Goal: Information Seeking & Learning: Compare options

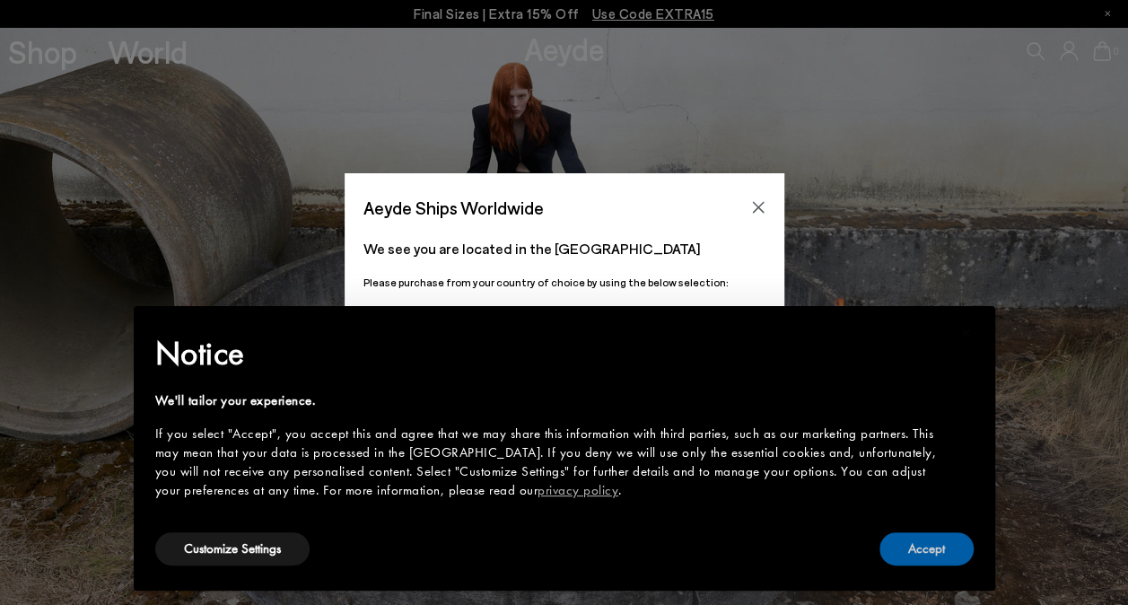
click at [931, 551] on button "Accept" at bounding box center [927, 548] width 94 height 33
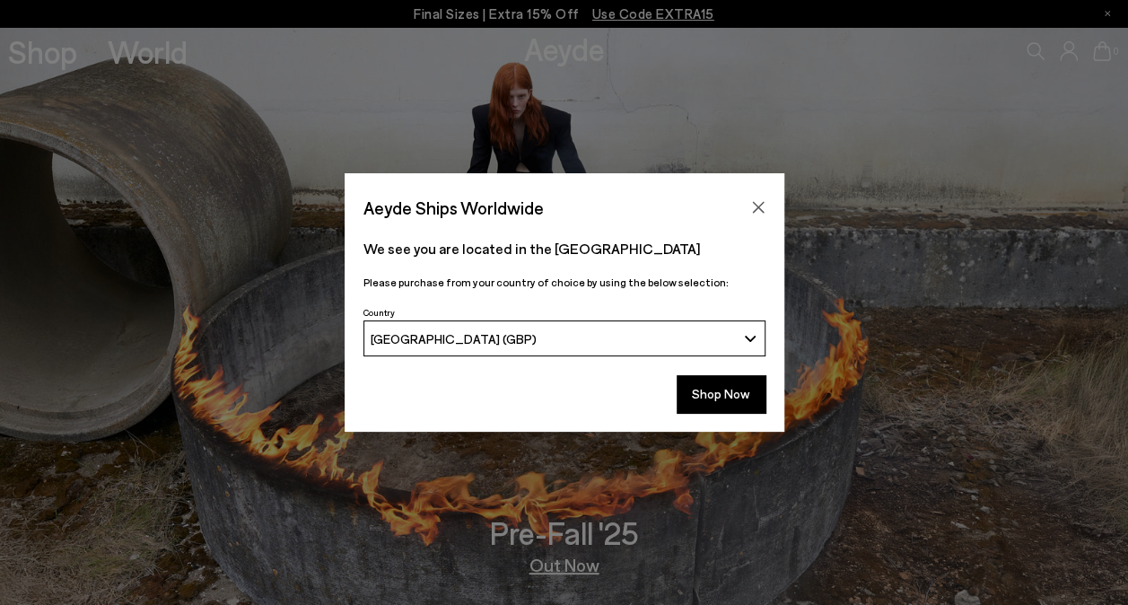
click at [758, 212] on icon "Close" at bounding box center [758, 207] width 14 height 14
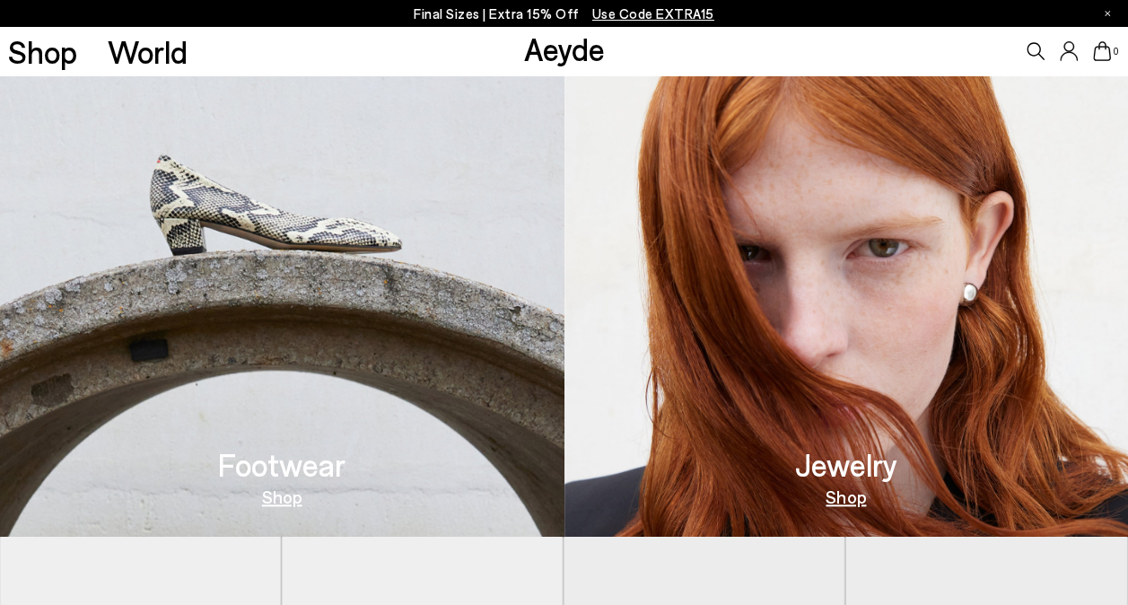
scroll to position [694, 0]
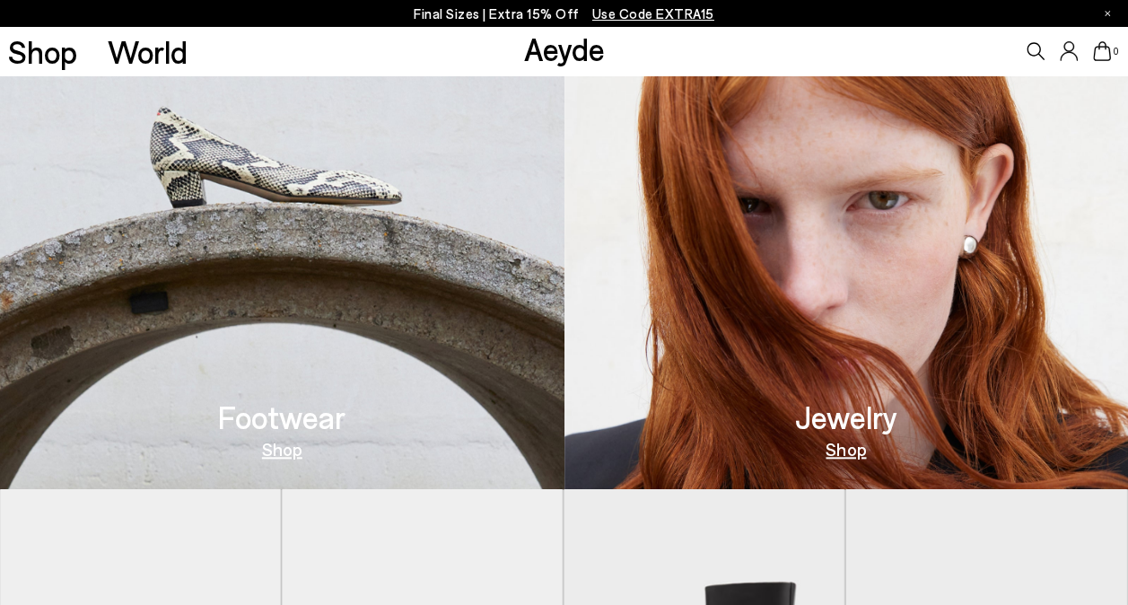
click at [283, 451] on link "Shop" at bounding box center [282, 449] width 40 height 18
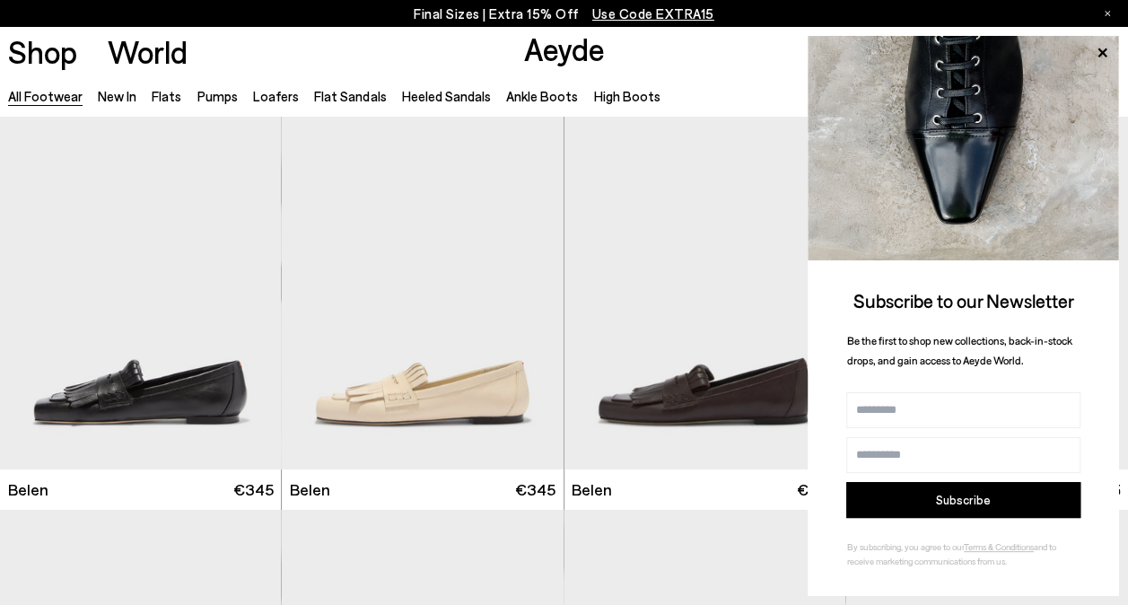
click at [1104, 55] on icon at bounding box center [1102, 52] width 9 height 9
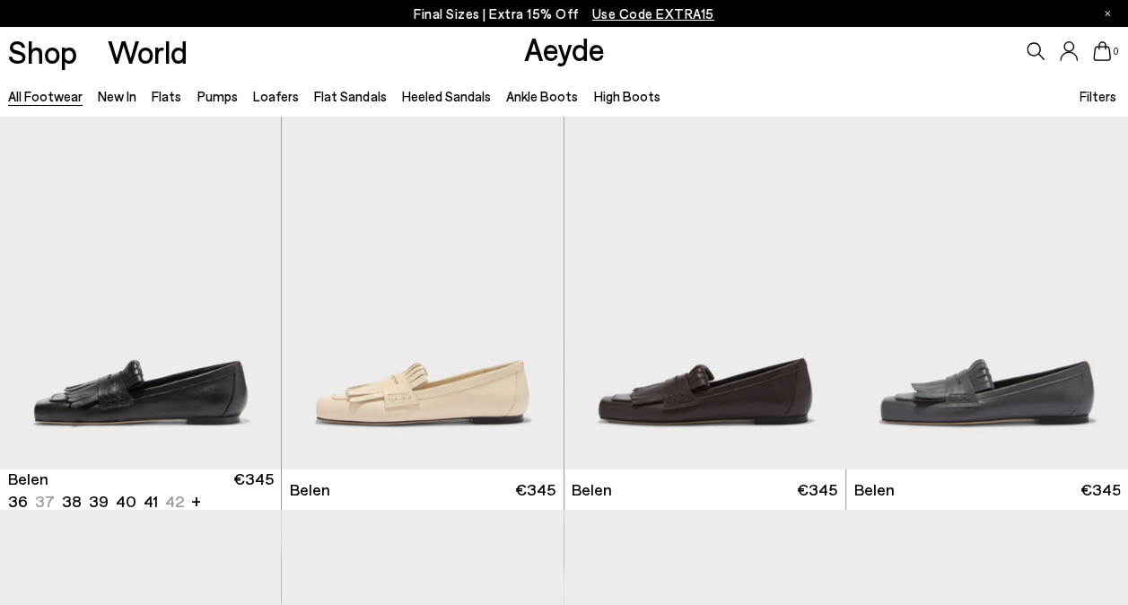
click at [48, 452] on span at bounding box center [50, 453] width 20 height 3
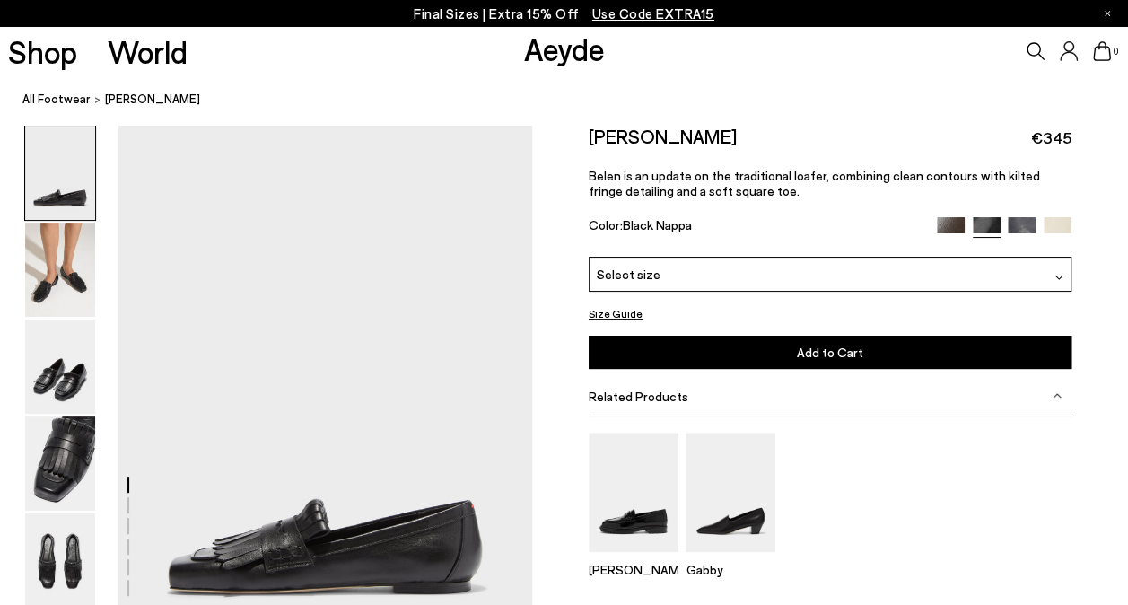
click at [1057, 273] on img at bounding box center [1059, 277] width 9 height 9
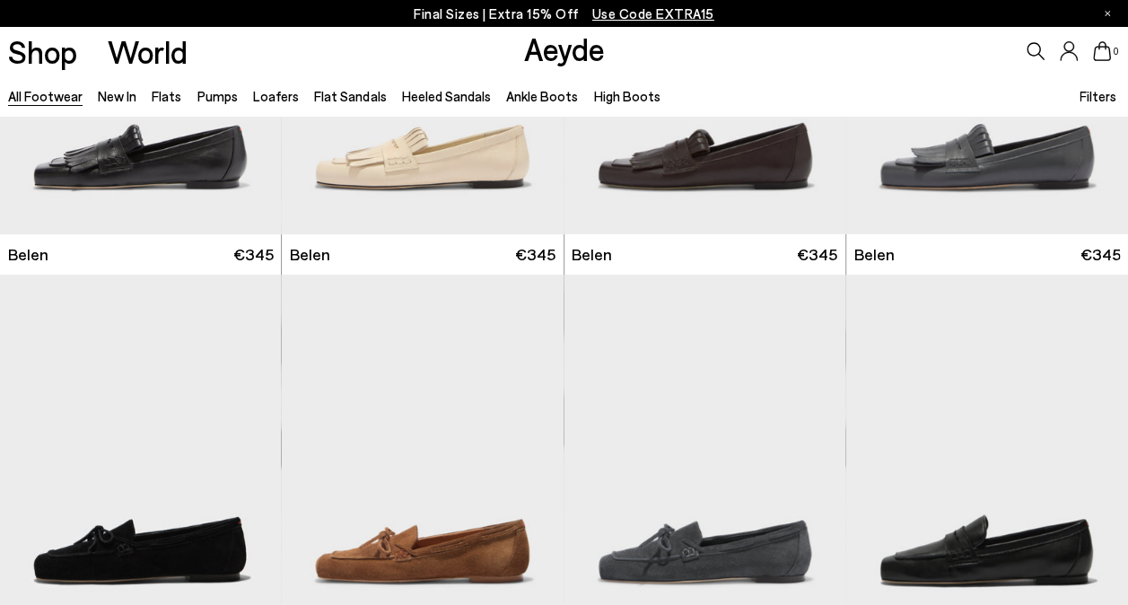
scroll to position [251, 0]
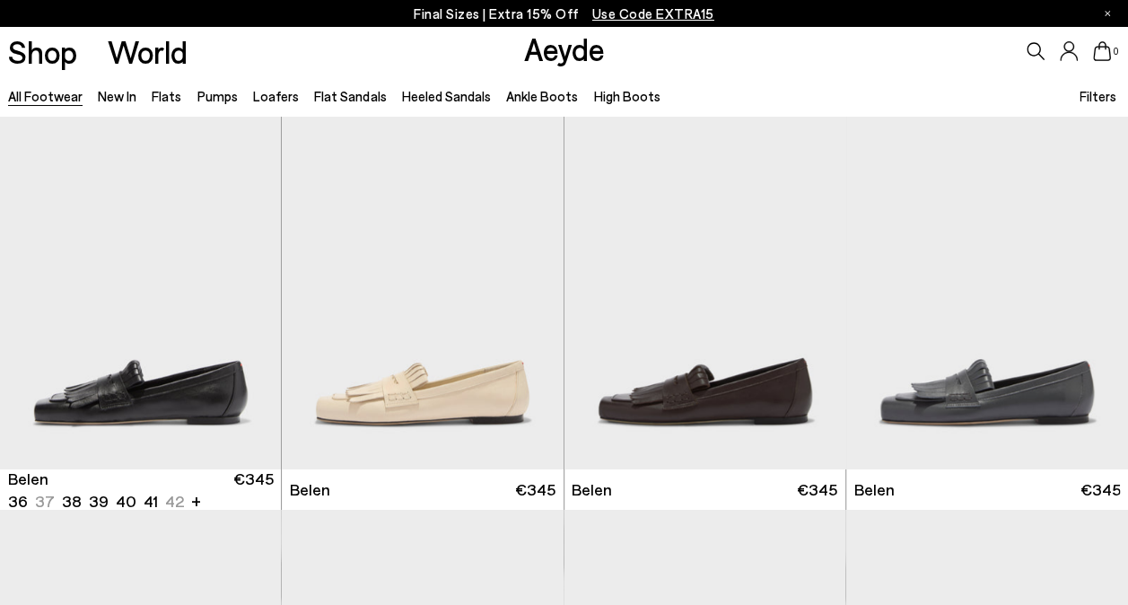
click at [177, 395] on img "1 / 6" at bounding box center [141, 293] width 282 height 354
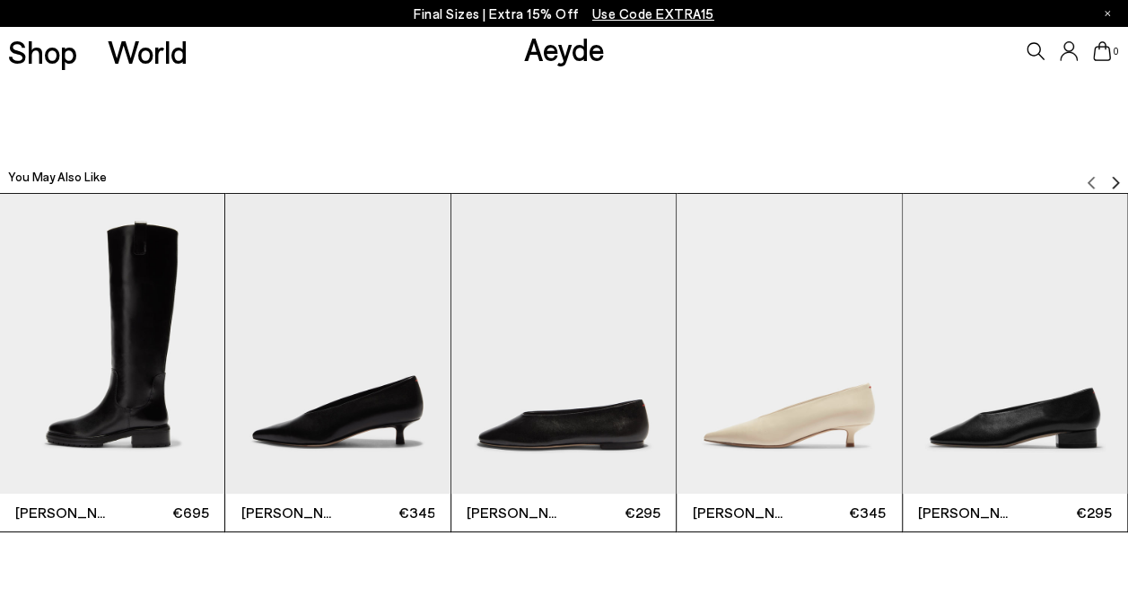
scroll to position [3422, 0]
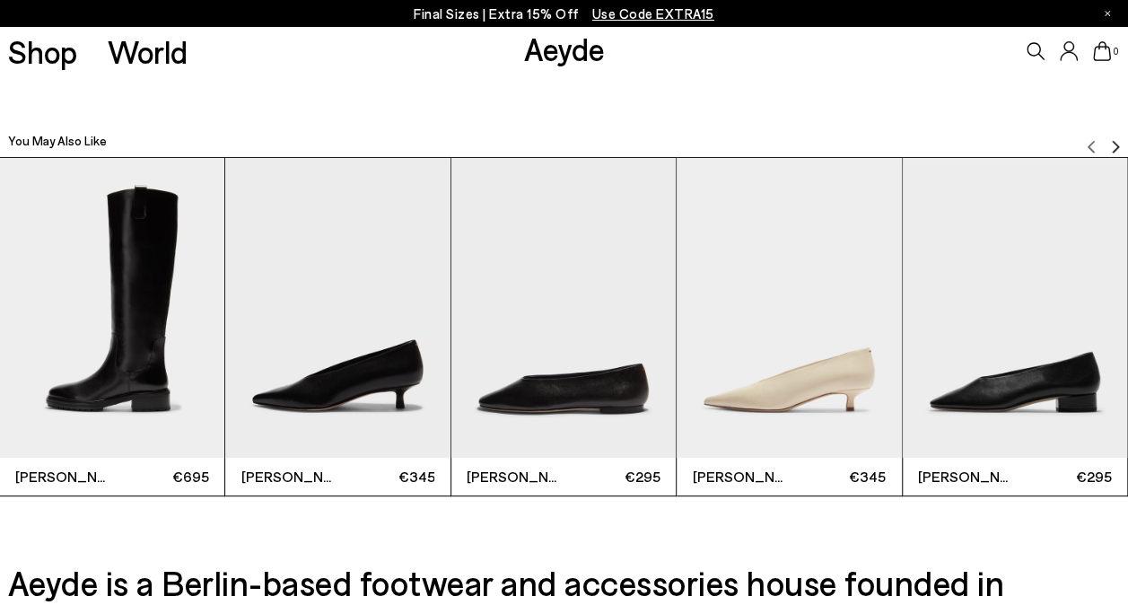
click at [1118, 145] on img "Next slide" at bounding box center [1116, 147] width 14 height 14
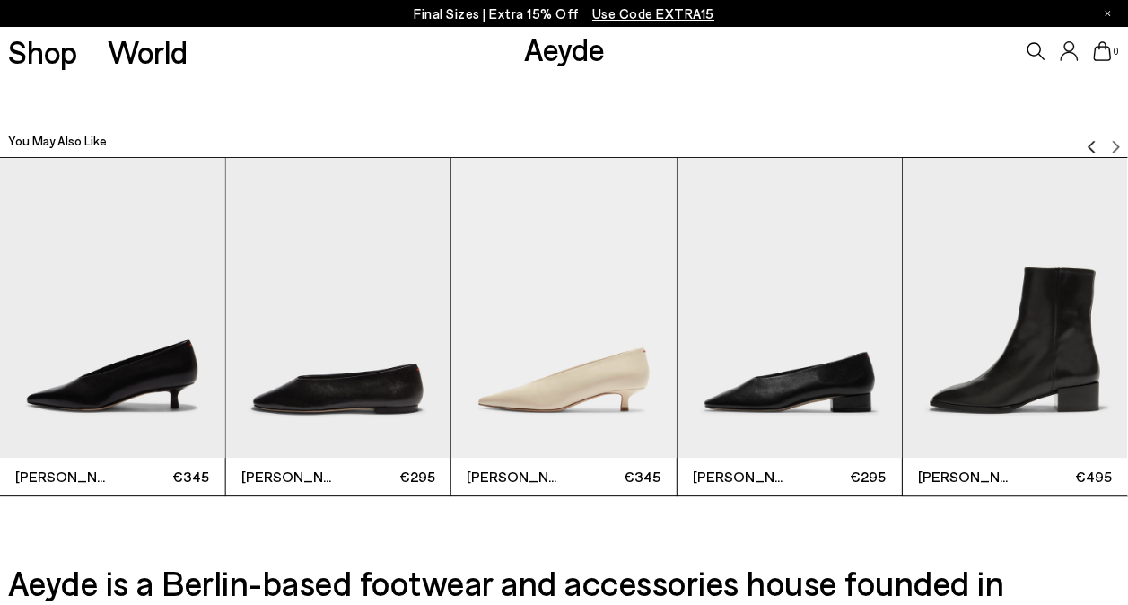
click at [311, 399] on img "3 / 6" at bounding box center [337, 308] width 224 height 300
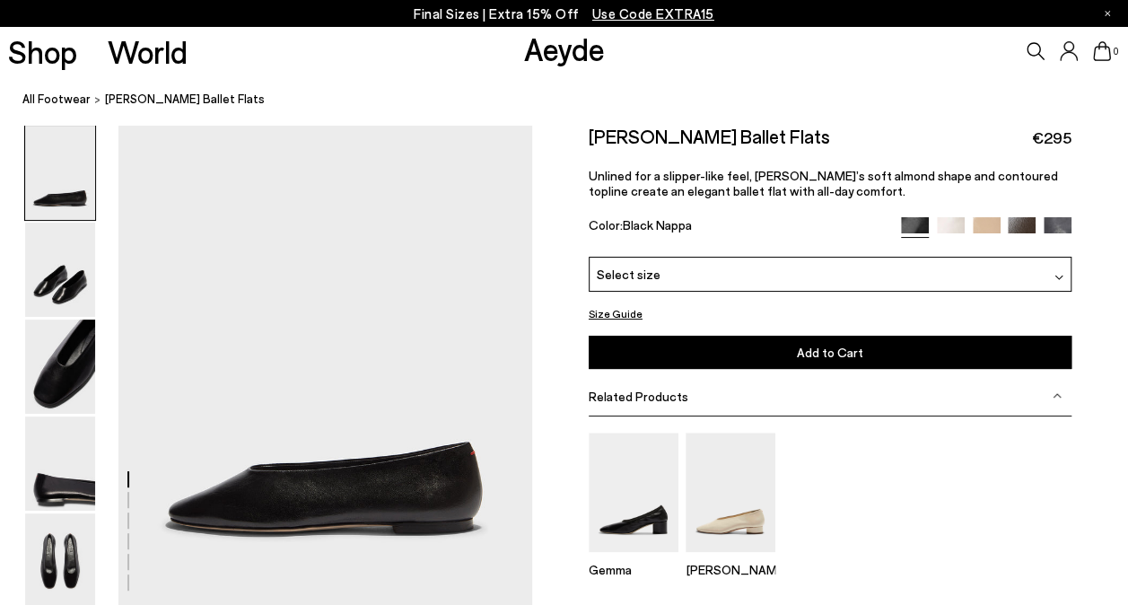
click at [58, 287] on img at bounding box center [60, 270] width 70 height 94
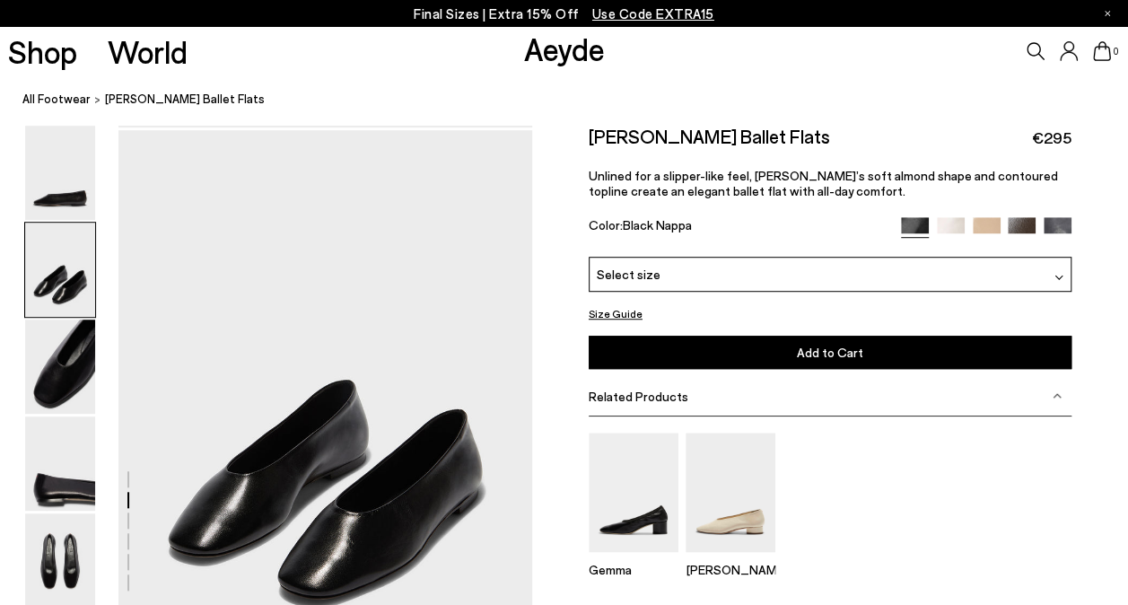
scroll to position [485, 0]
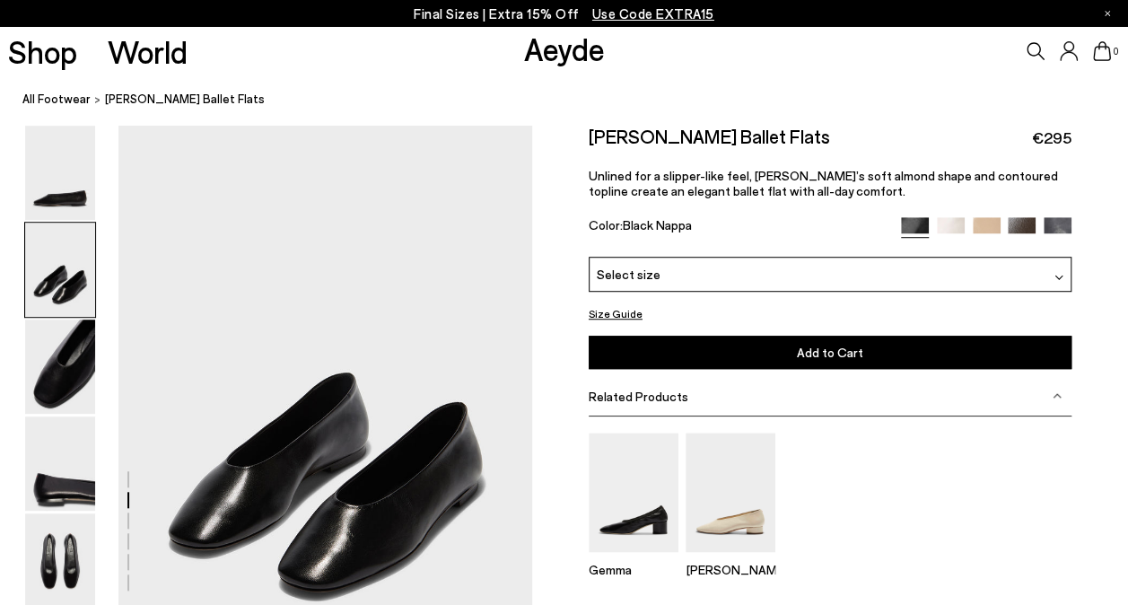
click at [1062, 275] on img at bounding box center [1059, 277] width 9 height 9
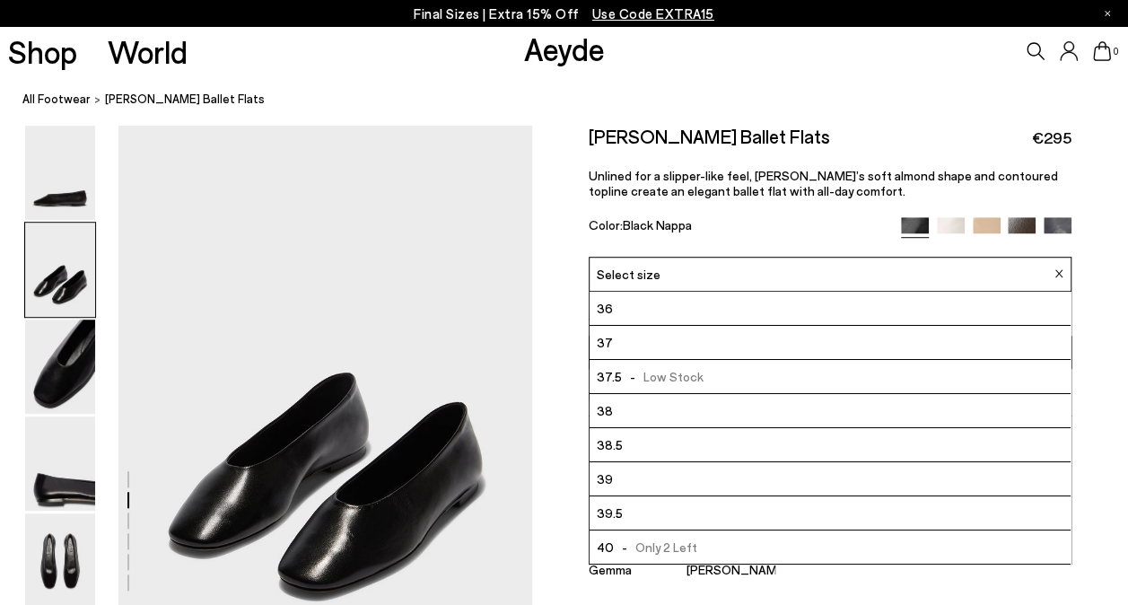
click at [985, 222] on img at bounding box center [987, 231] width 28 height 28
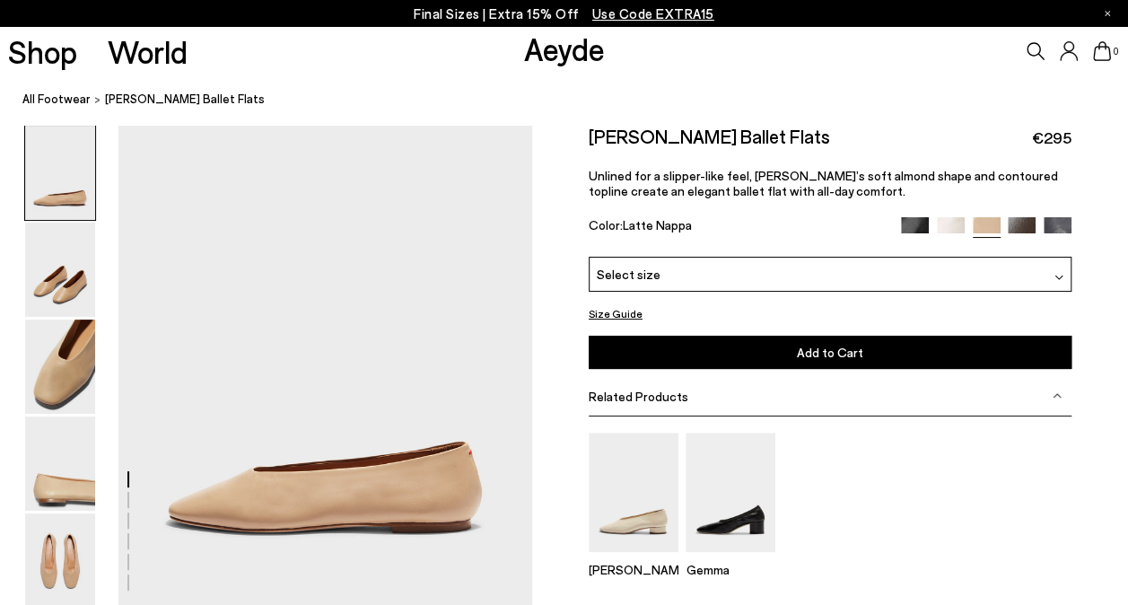
click at [1017, 223] on img at bounding box center [1022, 231] width 28 height 28
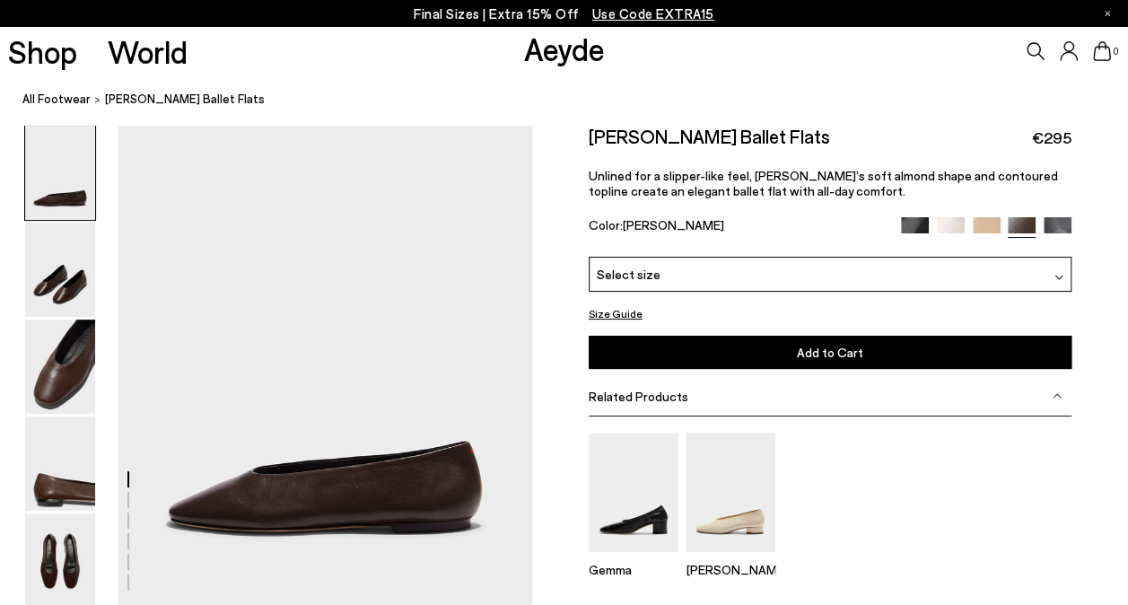
click at [1057, 226] on img at bounding box center [1058, 231] width 28 height 28
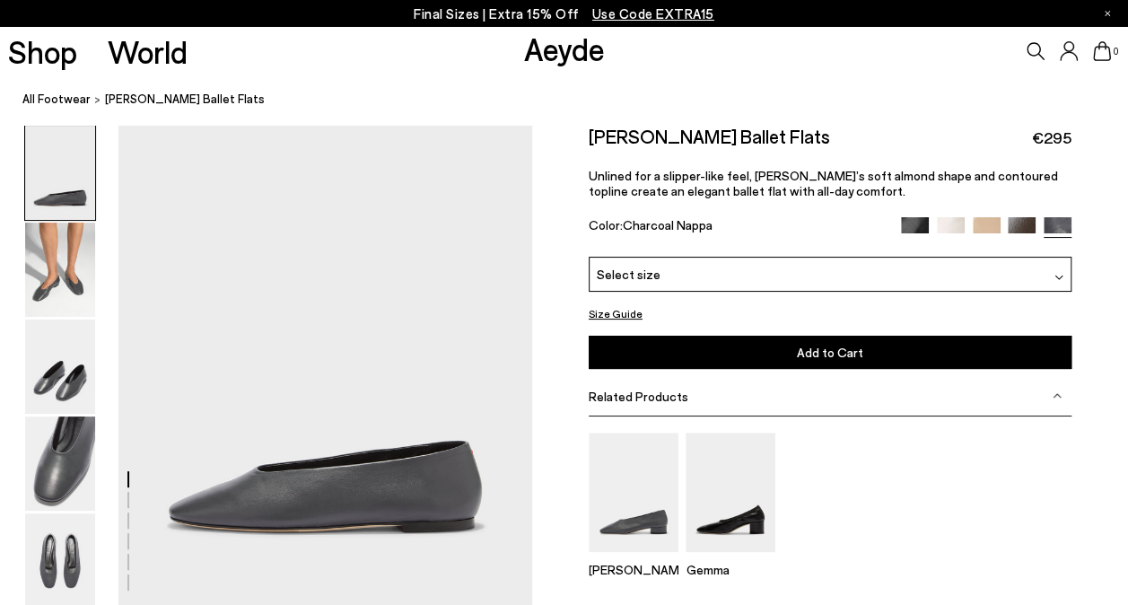
click at [1028, 225] on img at bounding box center [1022, 231] width 28 height 28
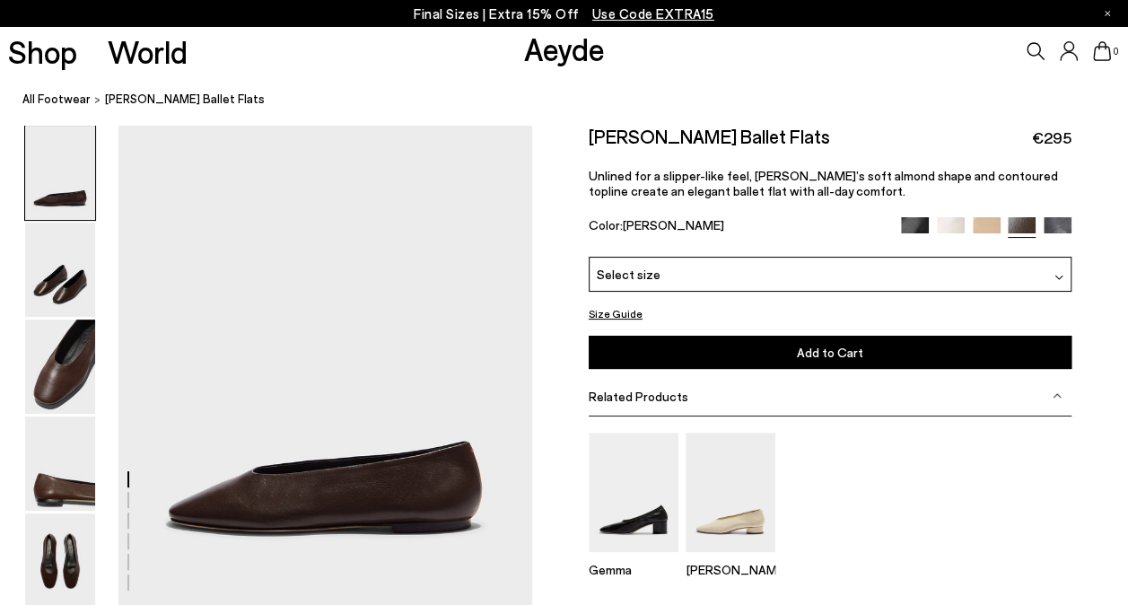
click at [61, 269] on img at bounding box center [60, 270] width 70 height 94
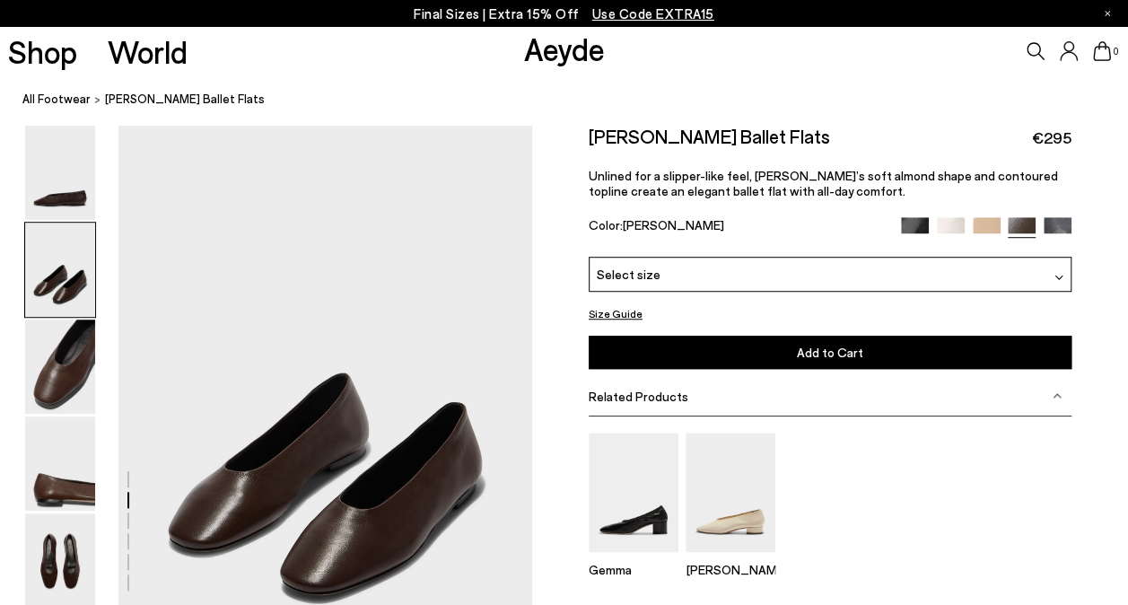
scroll to position [485, 0]
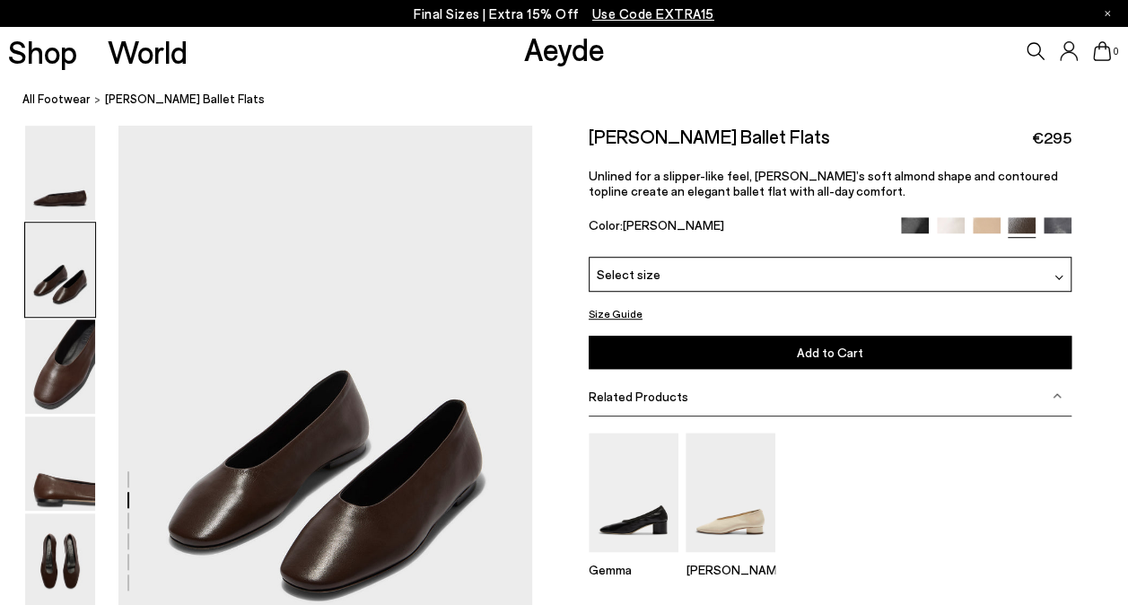
click at [52, 355] on img at bounding box center [60, 367] width 70 height 94
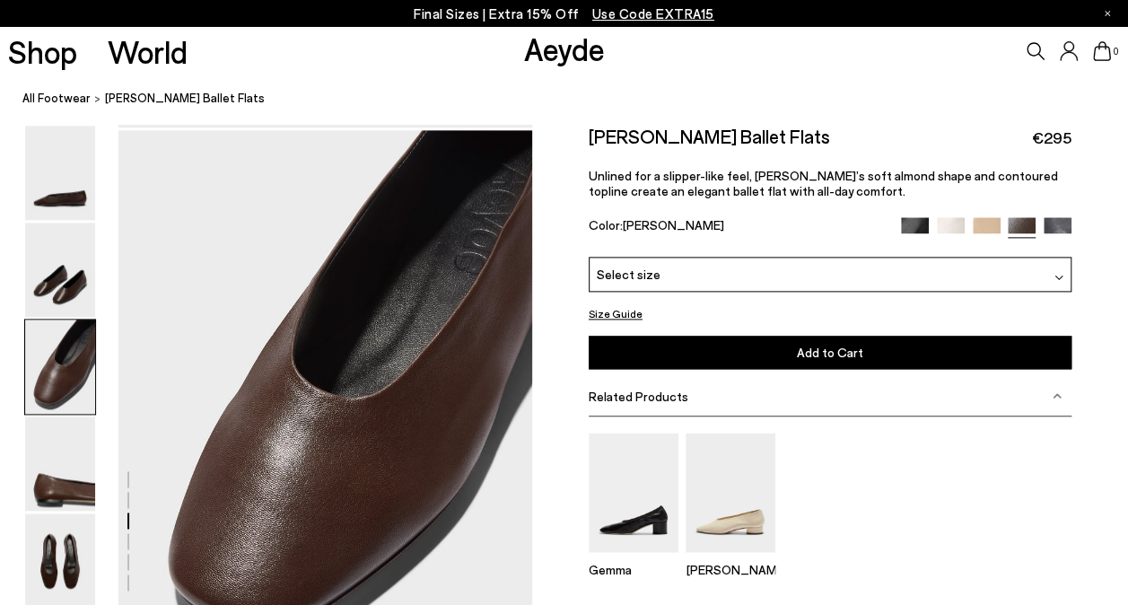
scroll to position [1039, 0]
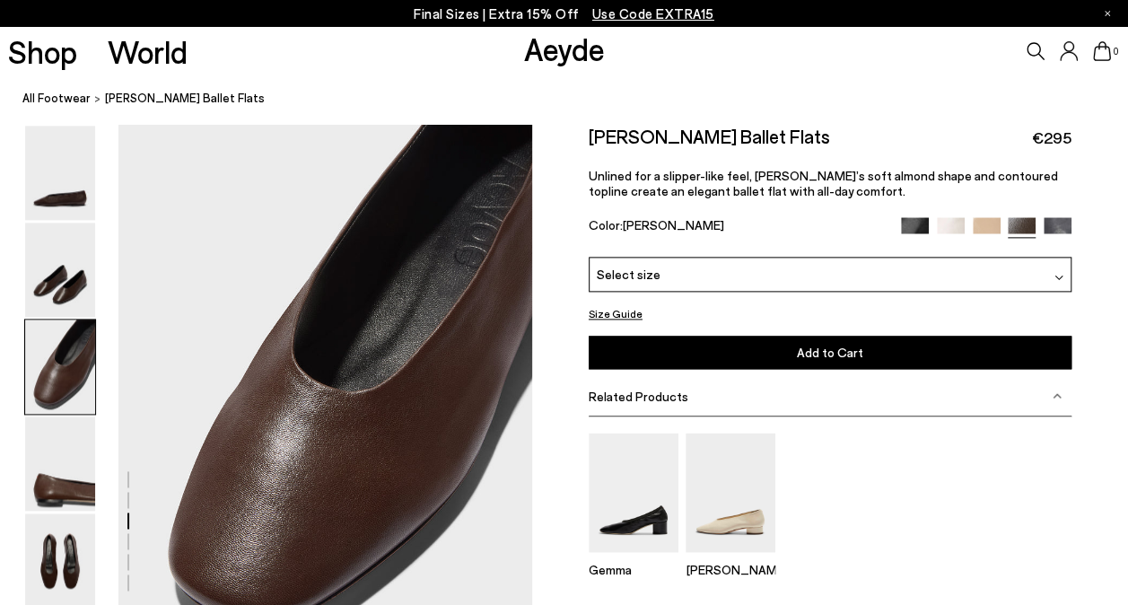
click at [54, 448] on img at bounding box center [60, 463] width 70 height 94
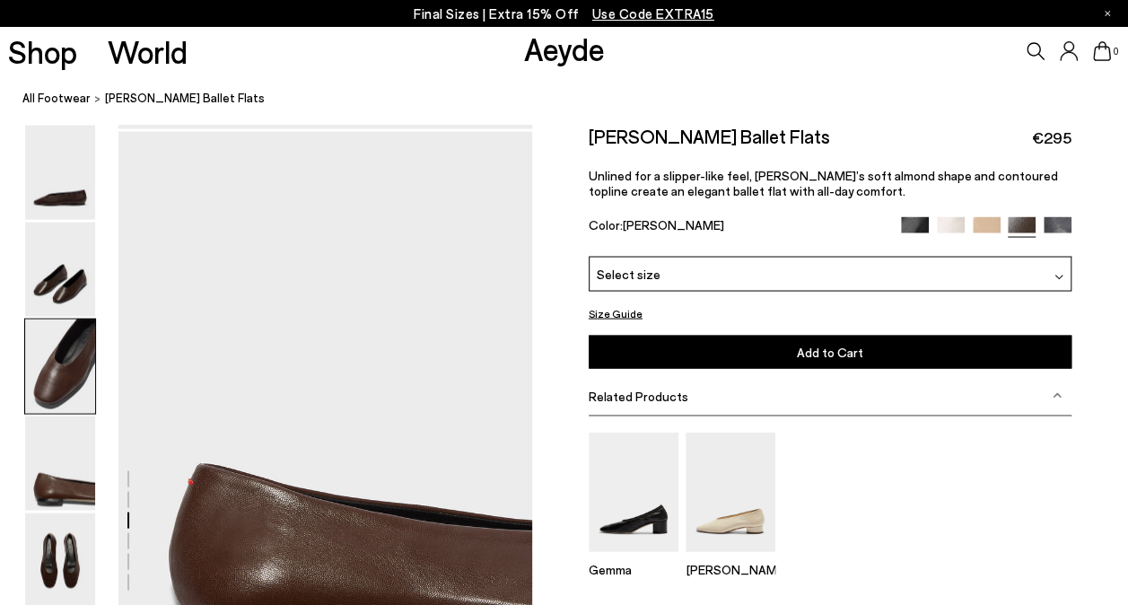
scroll to position [1592, 0]
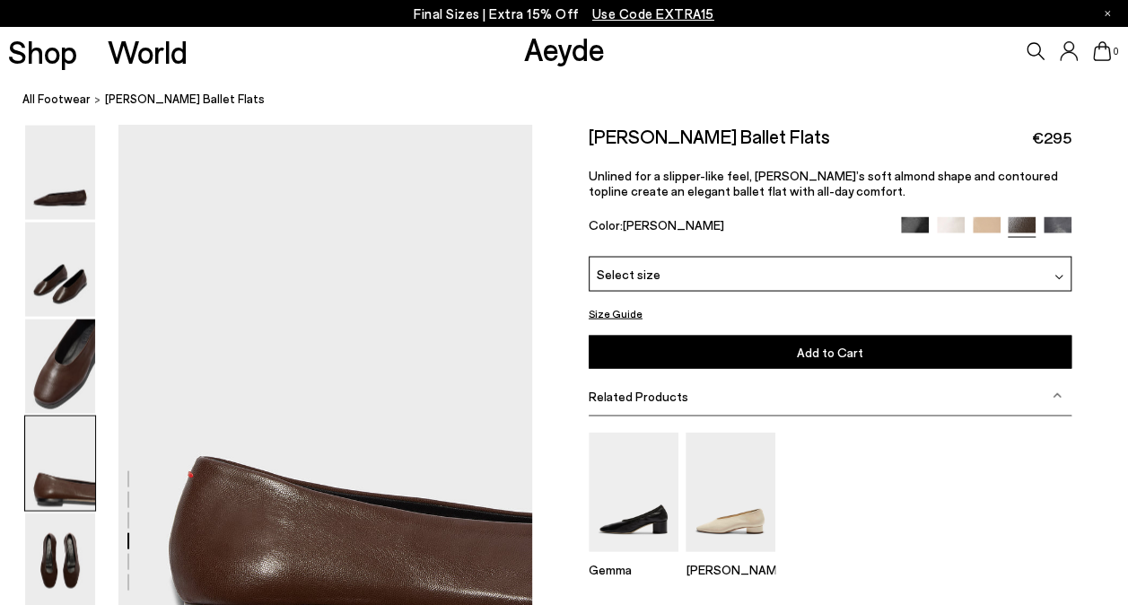
click at [63, 372] on img at bounding box center [60, 367] width 70 height 94
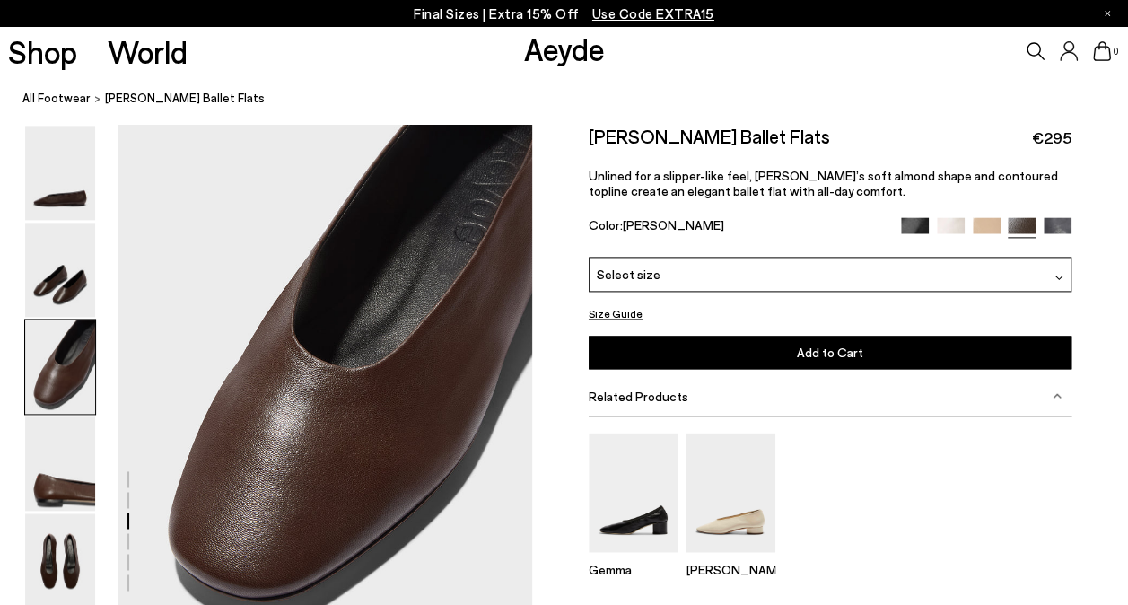
scroll to position [1039, 0]
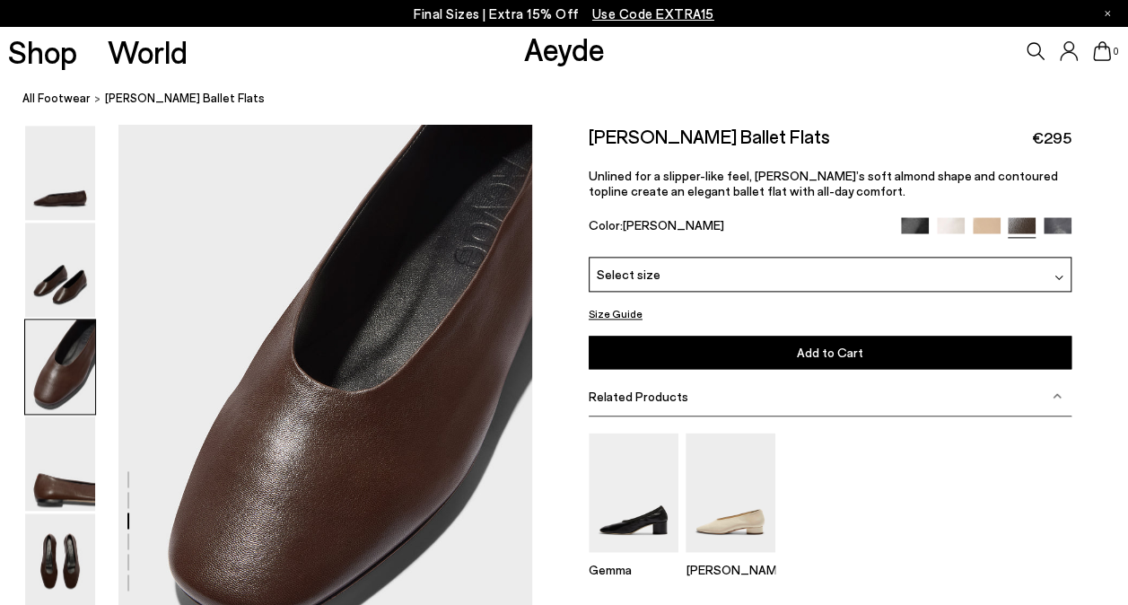
click at [43, 548] on img at bounding box center [60, 560] width 70 height 94
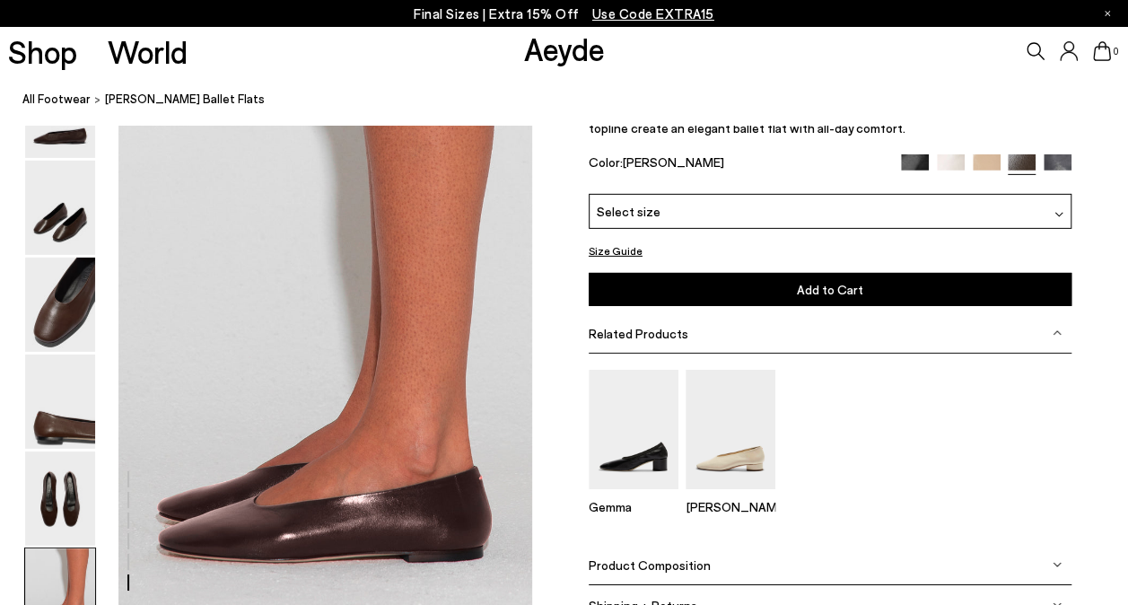
scroll to position [2745, 0]
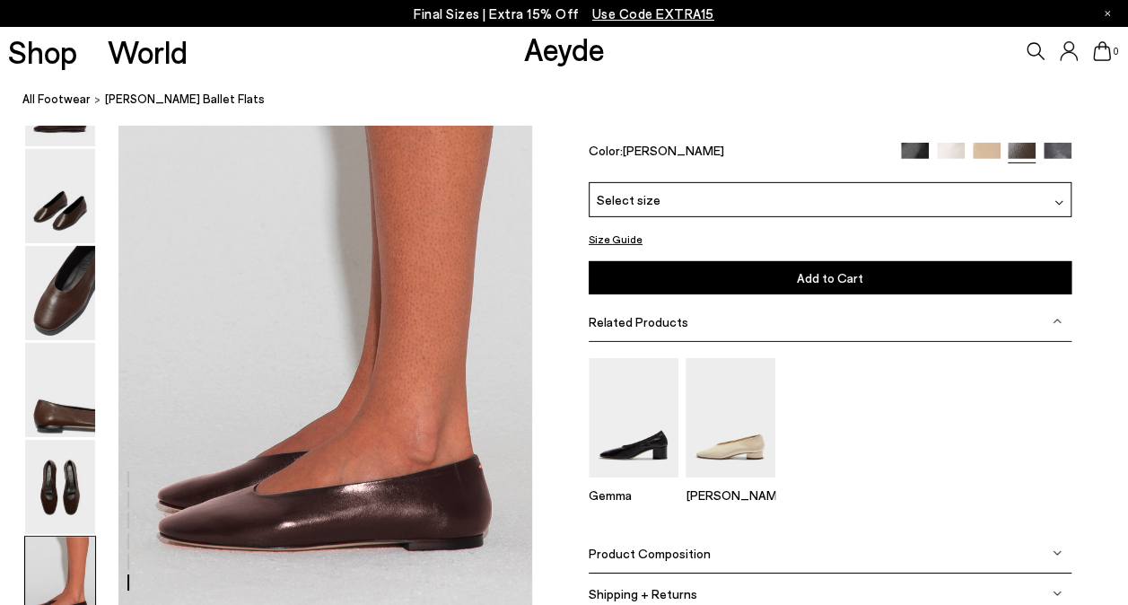
click at [649, 436] on img at bounding box center [634, 417] width 90 height 119
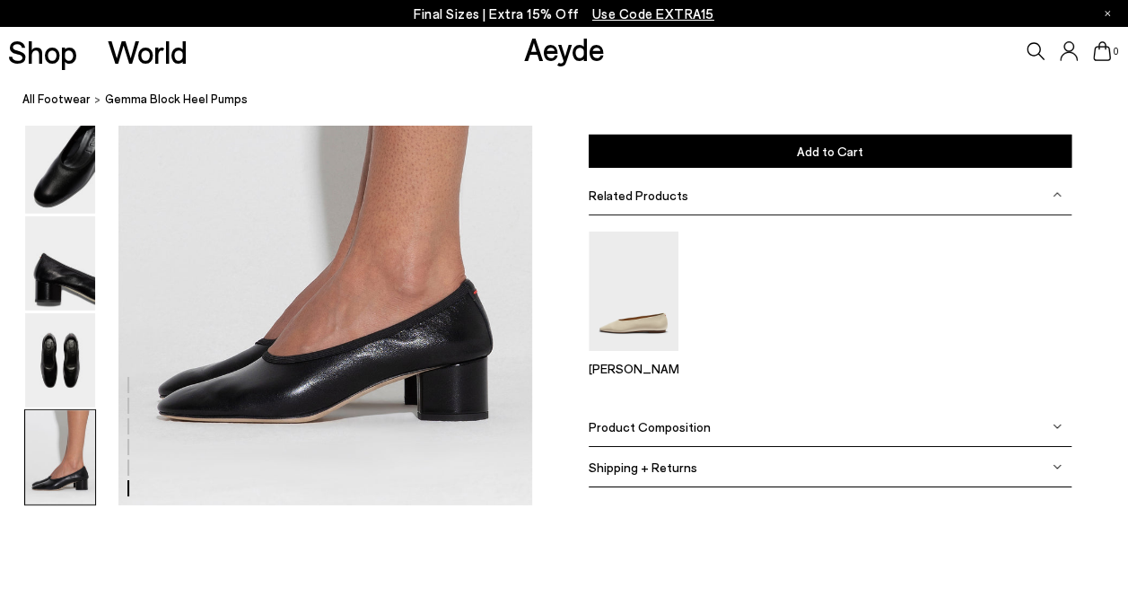
scroll to position [2865, 0]
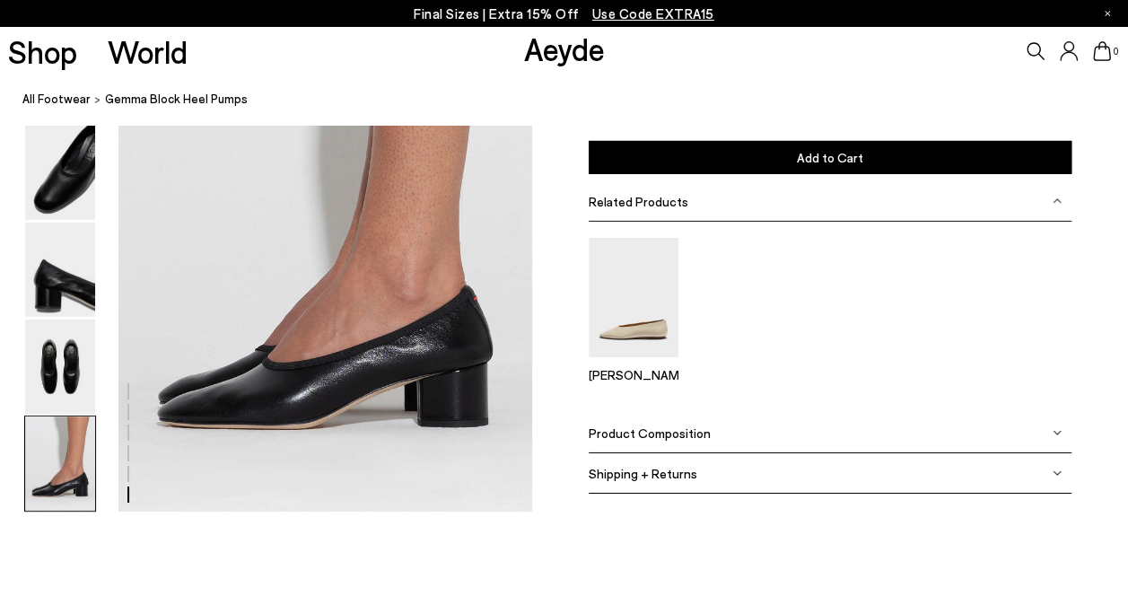
click at [632, 428] on span "Product Composition" at bounding box center [650, 432] width 122 height 15
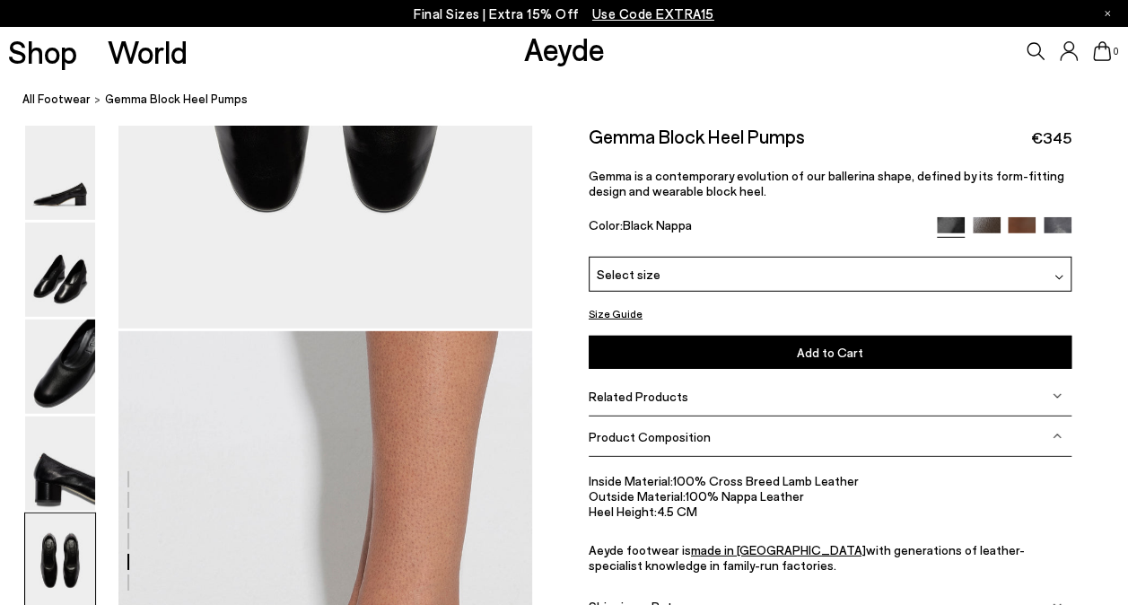
scroll to position [2362, 0]
